Goal: Navigation & Orientation: Go to known website

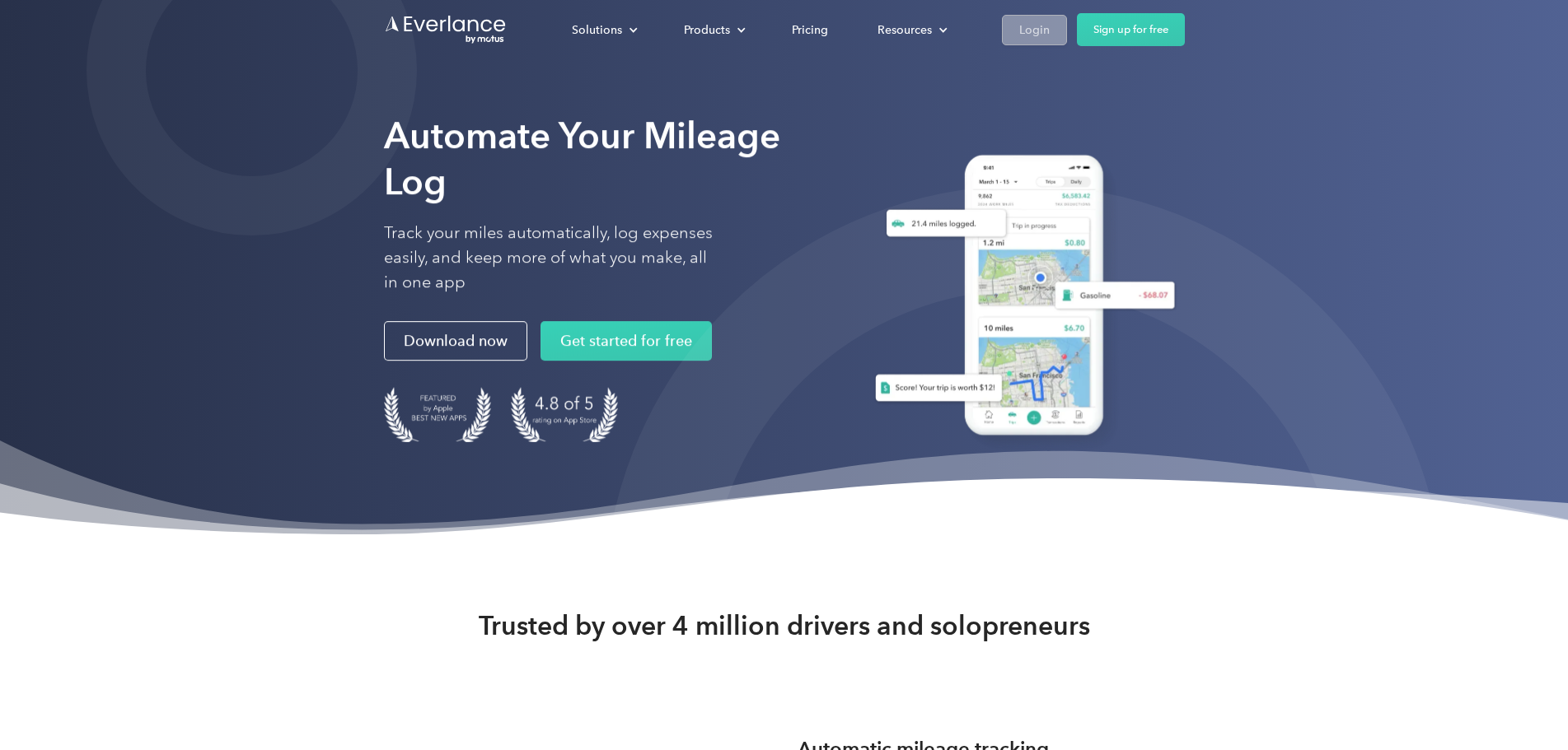
drag, startPoint x: 1222, startPoint y: 34, endPoint x: 1187, endPoint y: 23, distance: 36.7
click at [1050, 34] on div "Login" at bounding box center [1035, 30] width 30 height 21
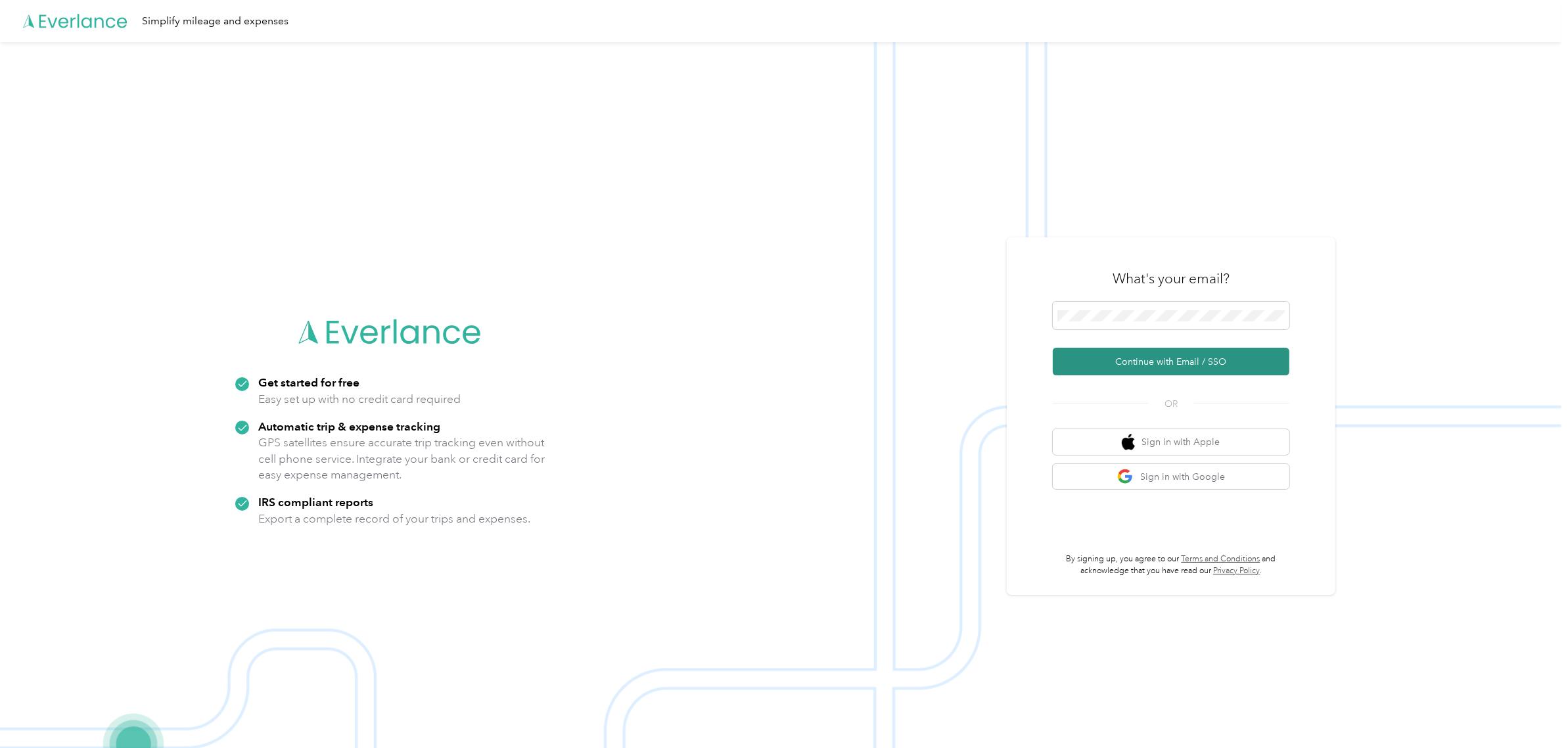
click at [1242, 360] on button "Continue with Email / SSO" at bounding box center [1171, 361] width 237 height 27
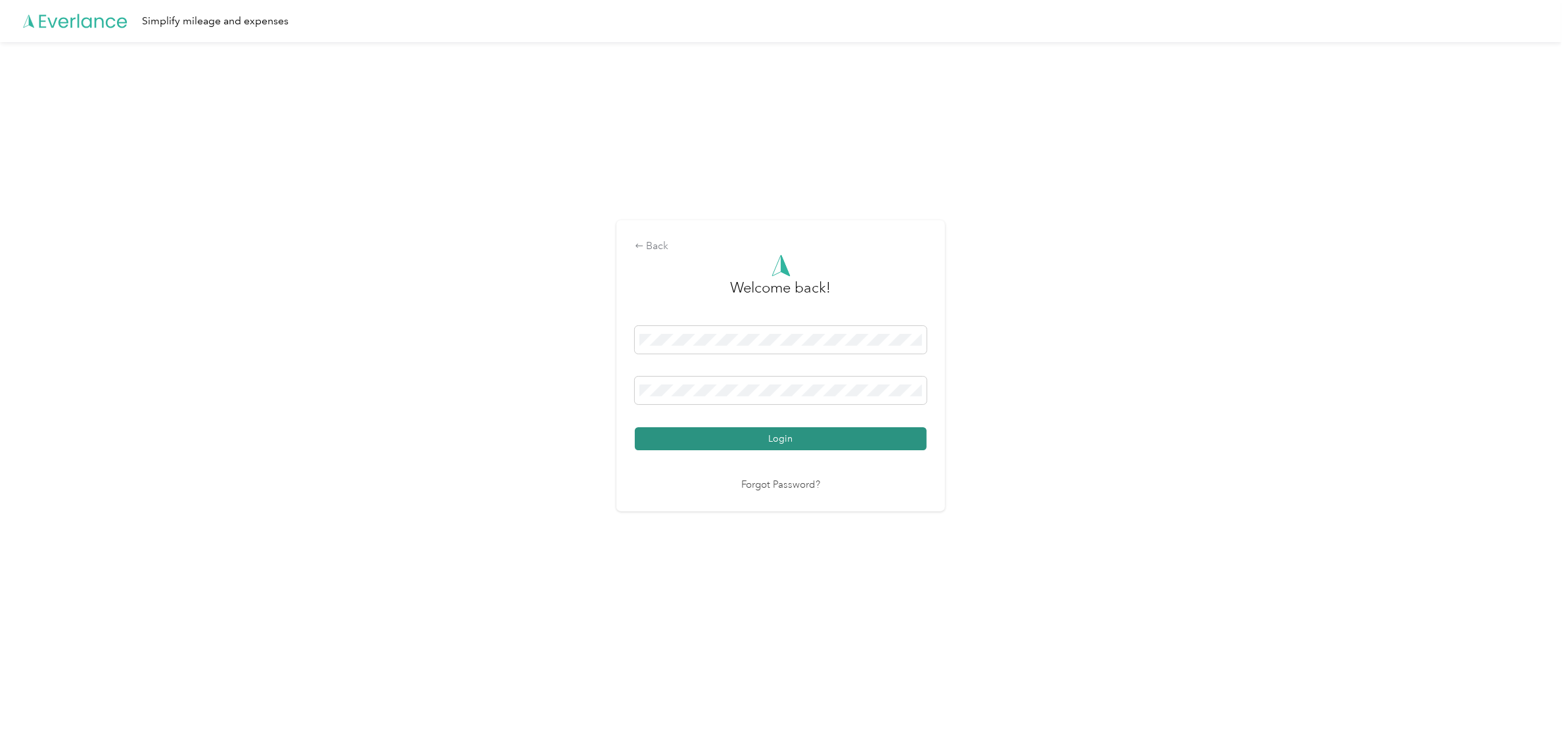
click at [814, 450] on button "Login" at bounding box center [780, 439] width 292 height 23
